Goal: Task Accomplishment & Management: Complete application form

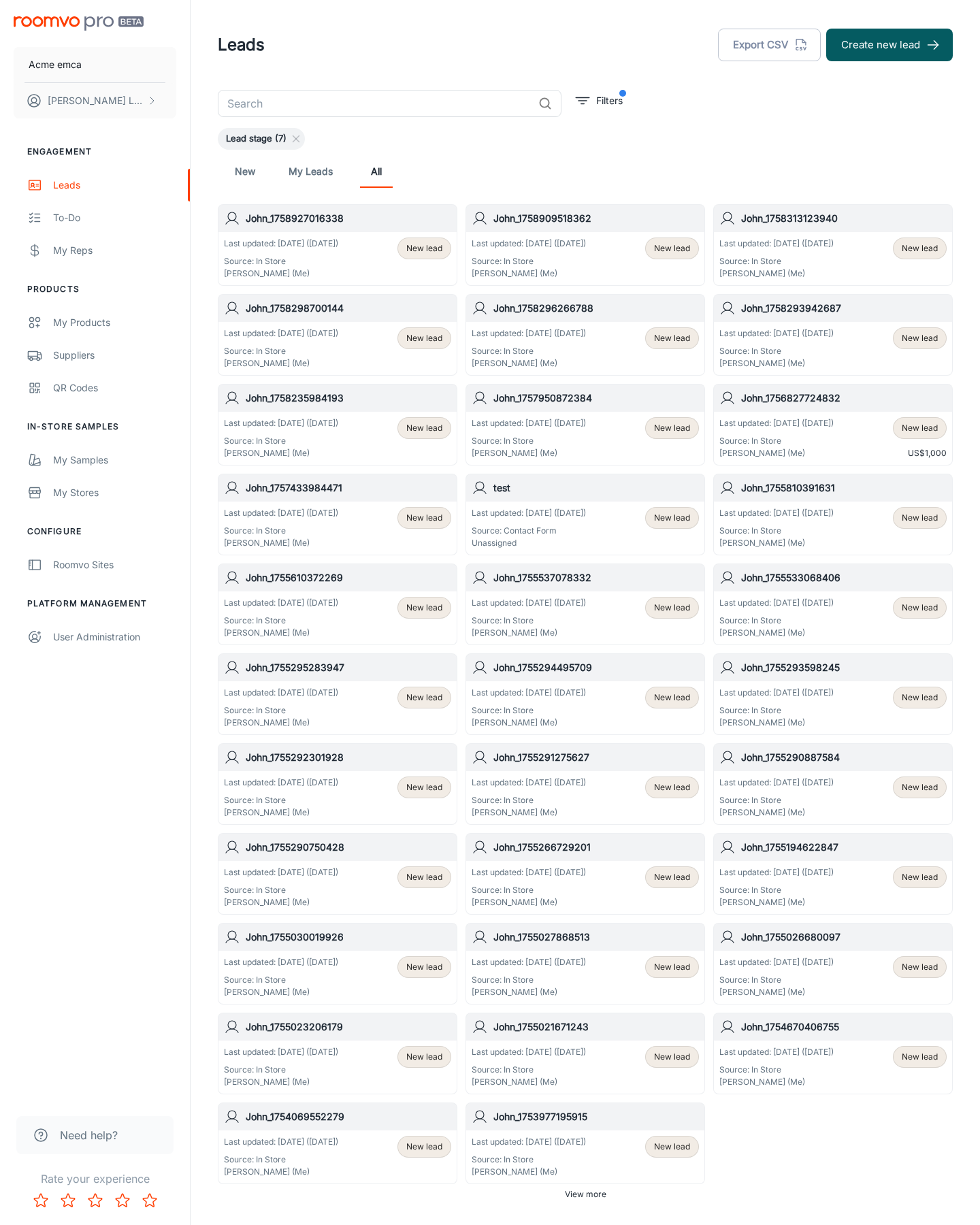
click at [889, 45] on button "Create new lead" at bounding box center [889, 45] width 127 height 33
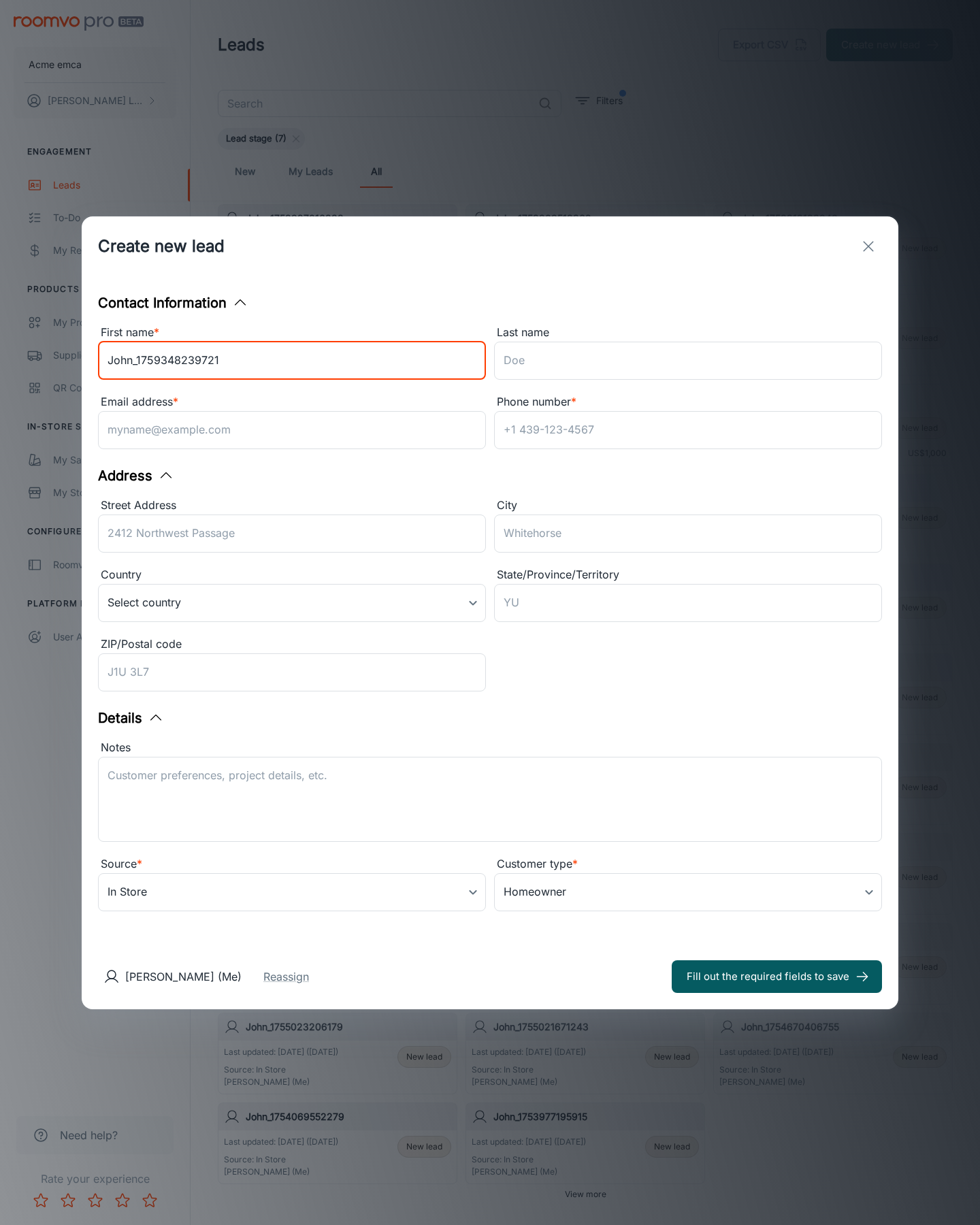
type input "John_1759348239721"
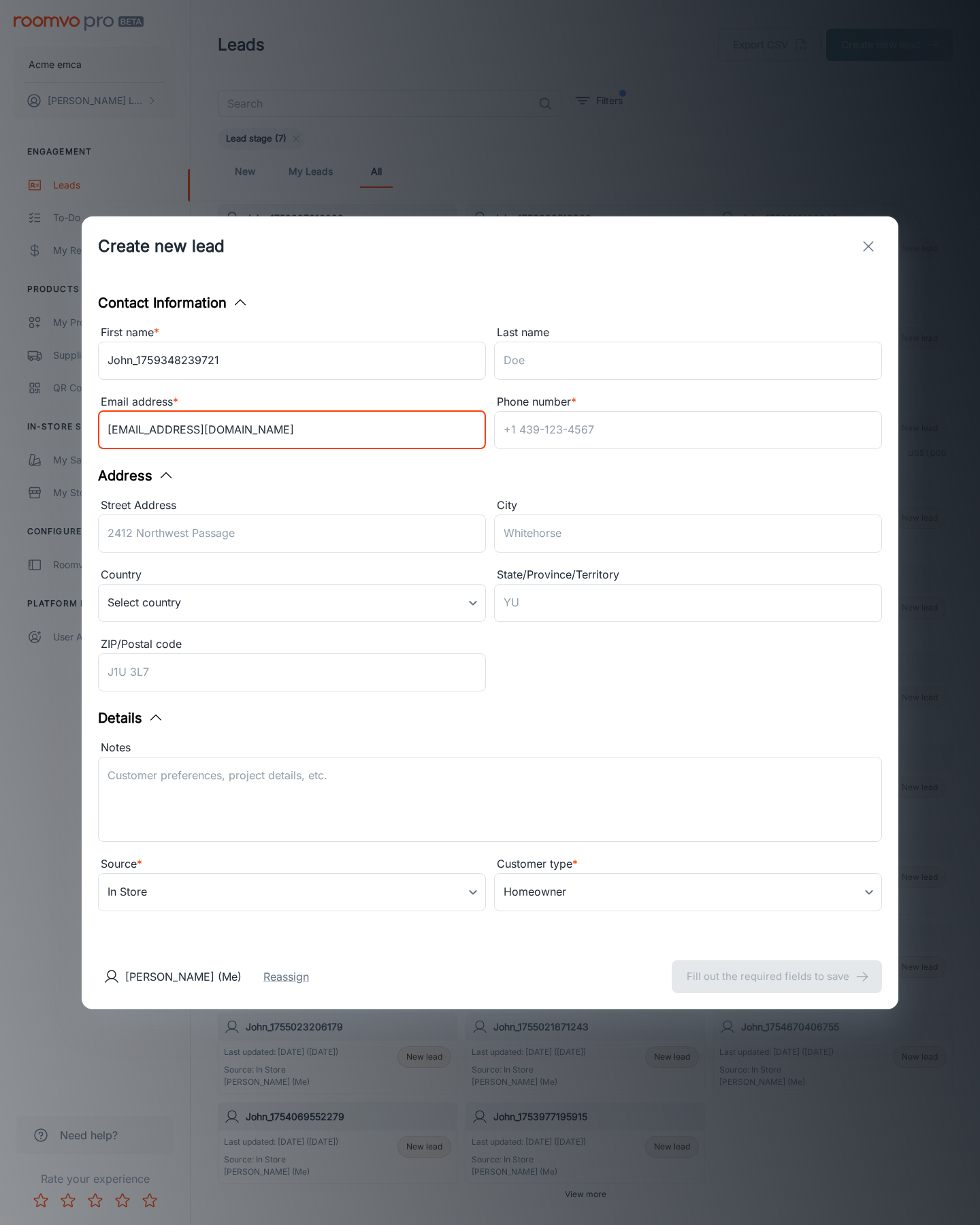
type input "[EMAIL_ADDRESS][DOMAIN_NAME]"
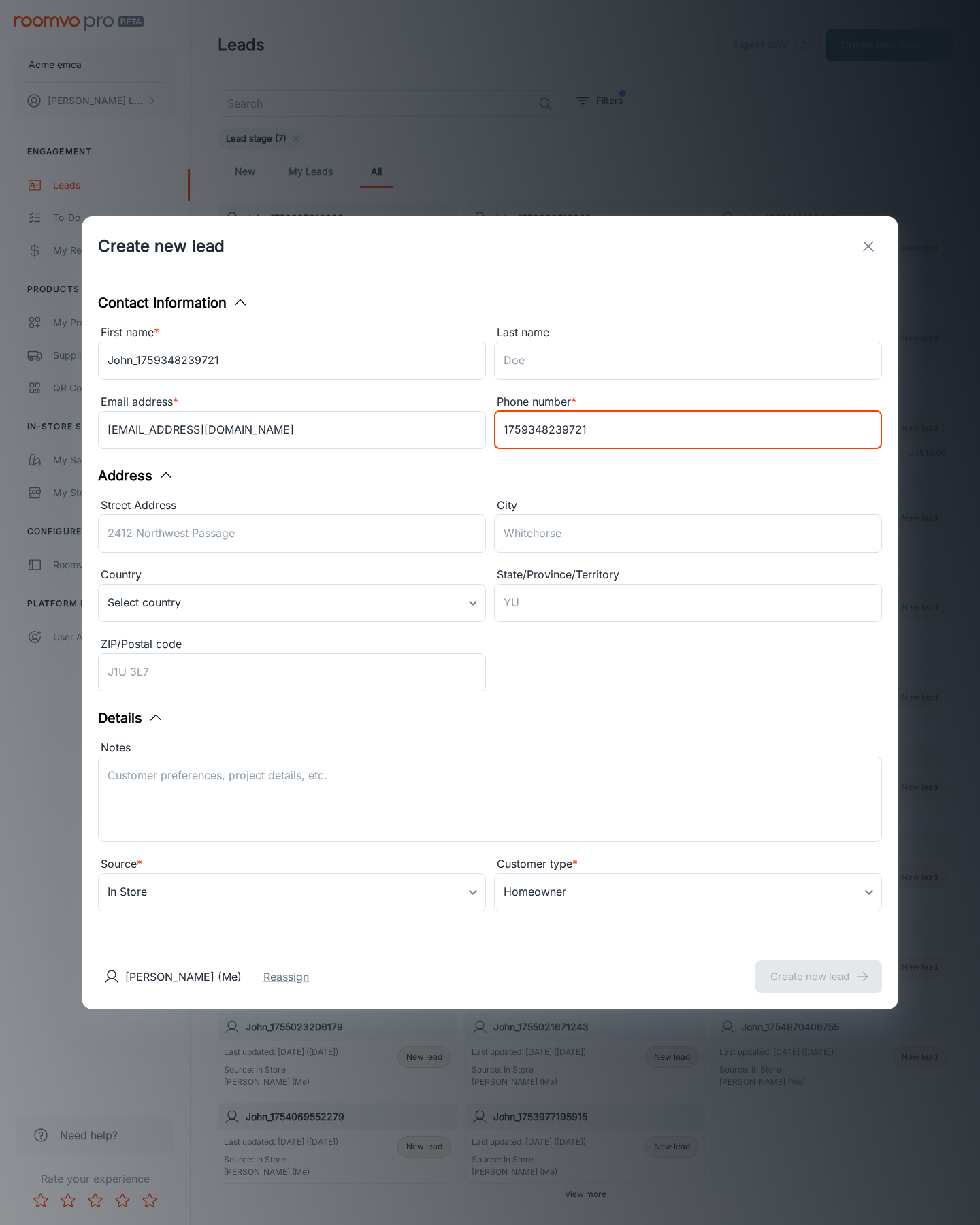
type input "1759348239721"
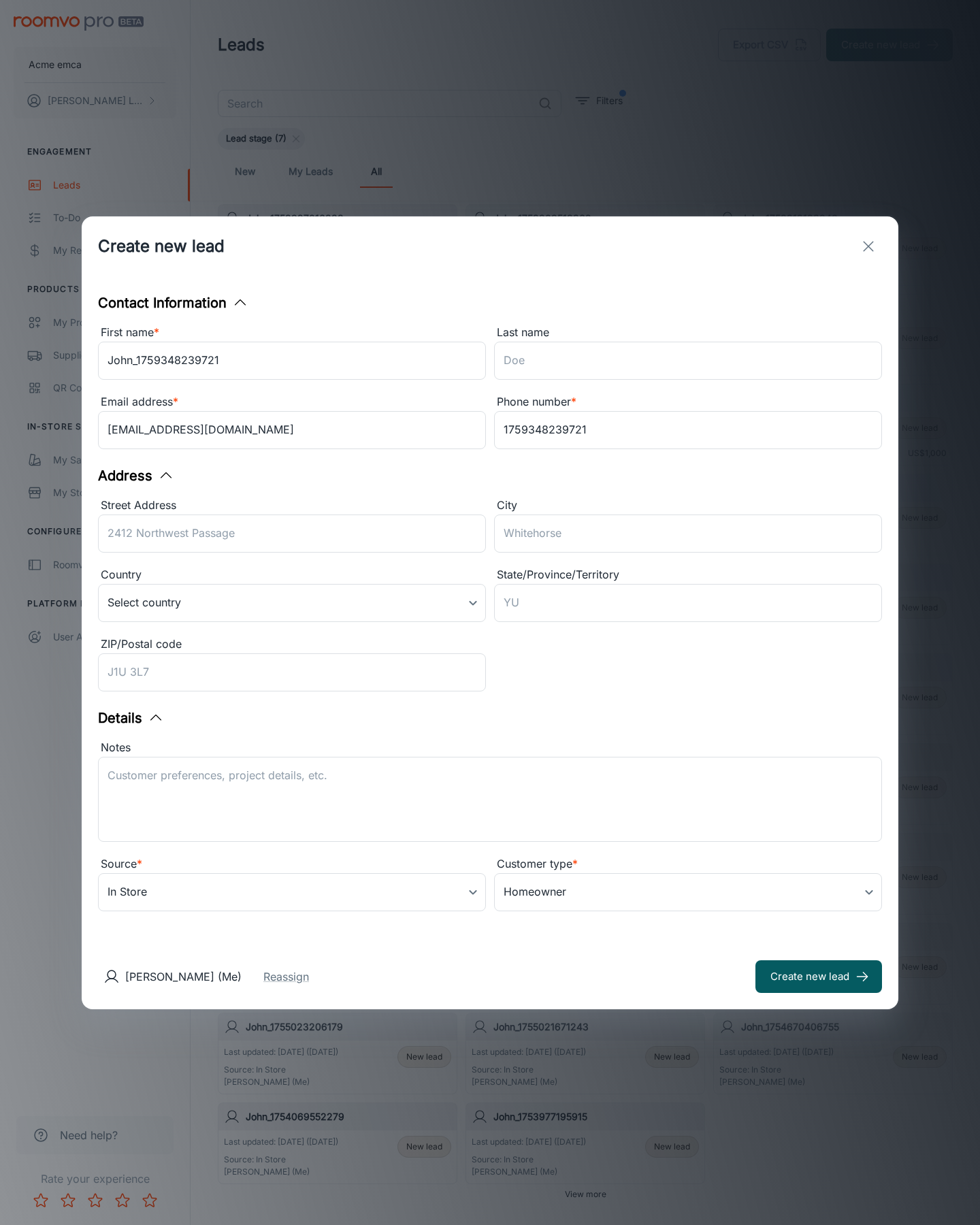
click at [818, 975] on button "Create new lead" at bounding box center [818, 976] width 127 height 33
